Goal: Use online tool/utility: Utilize a website feature to perform a specific function

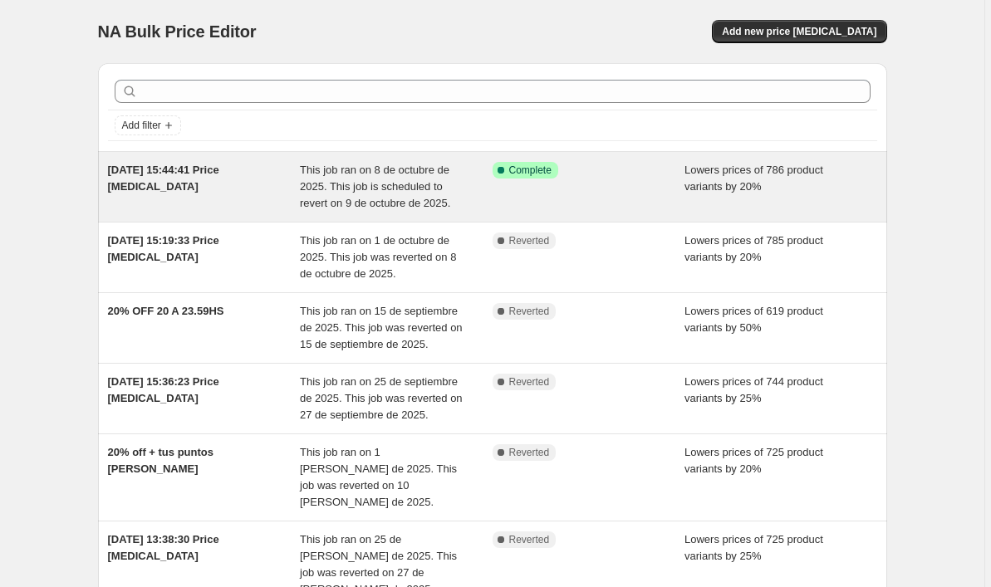
click at [629, 197] on div "Success Complete Complete" at bounding box center [589, 187] width 193 height 50
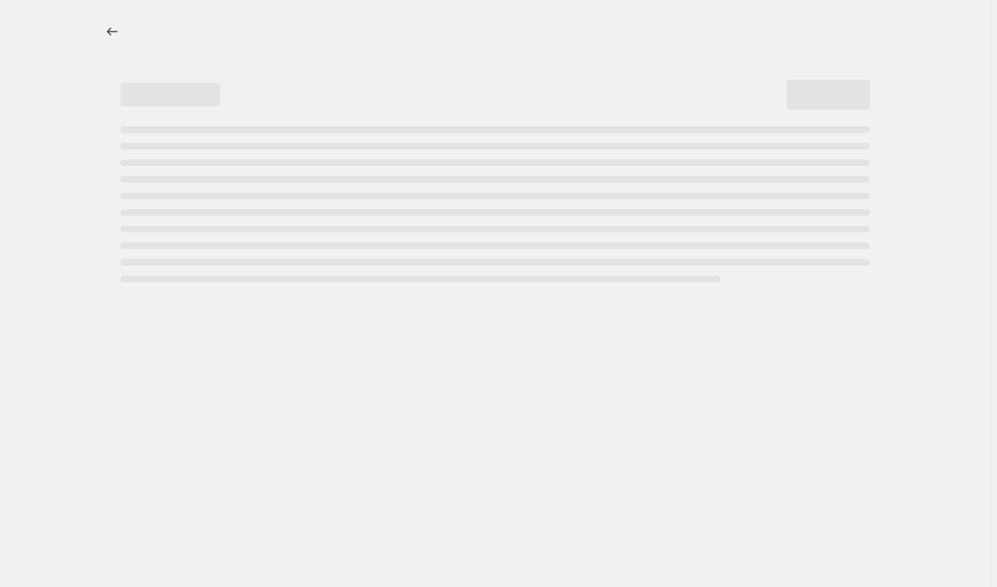
select select "percentage"
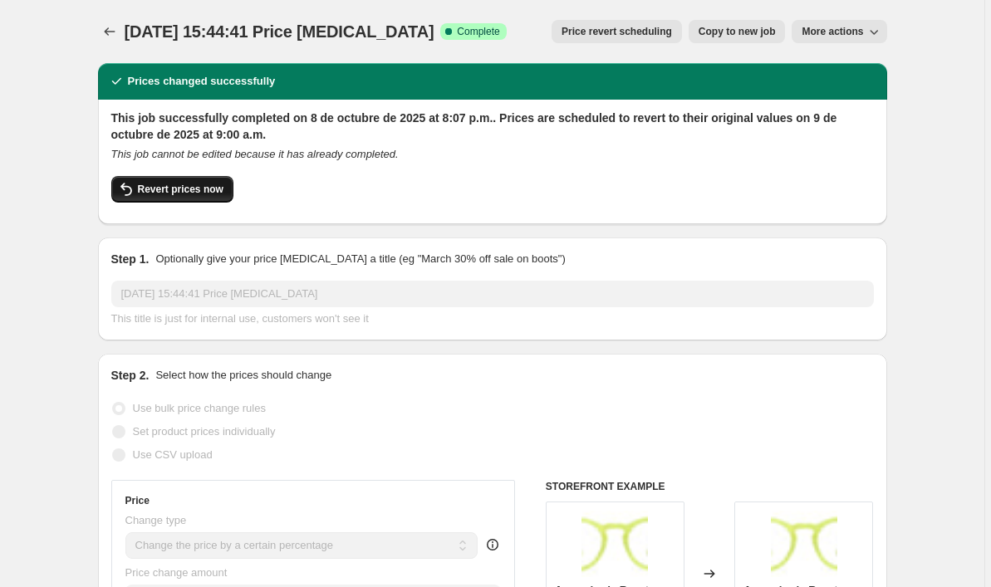
click at [176, 185] on span "Revert prices now" at bounding box center [181, 189] width 86 height 13
checkbox input "false"
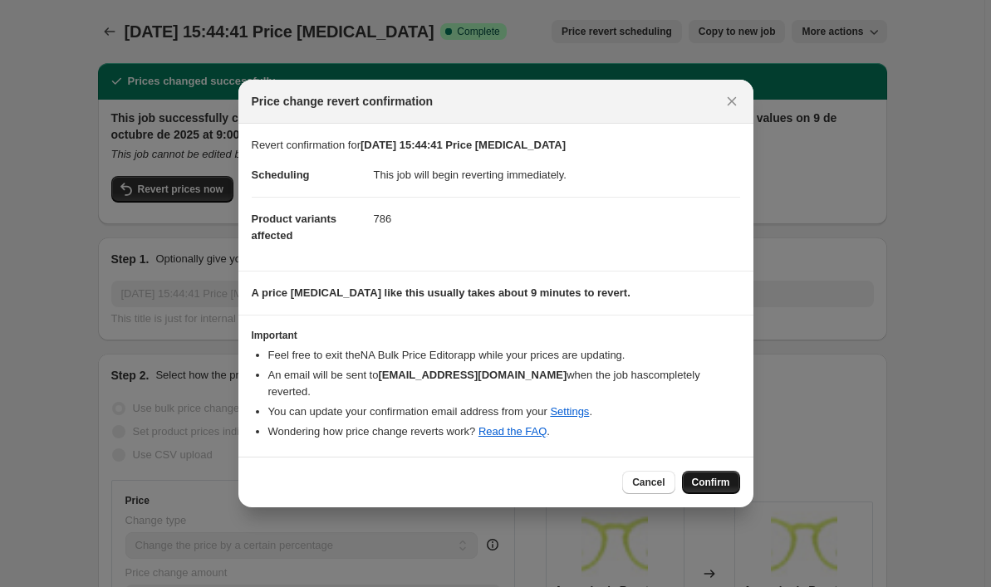
click at [714, 481] on span "Confirm" at bounding box center [711, 482] width 38 height 13
